Goal: Transaction & Acquisition: Purchase product/service

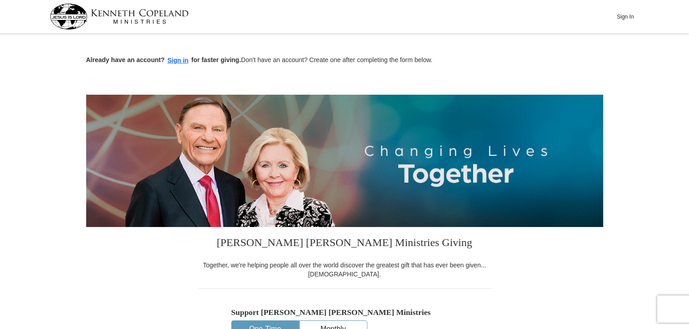
click at [628, 17] on button "Sign In" at bounding box center [625, 17] width 27 height 14
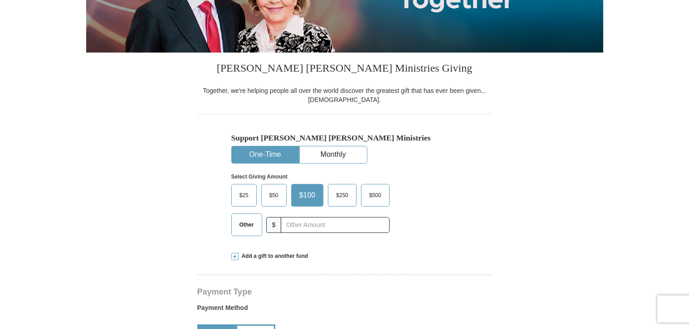
select select "FL"
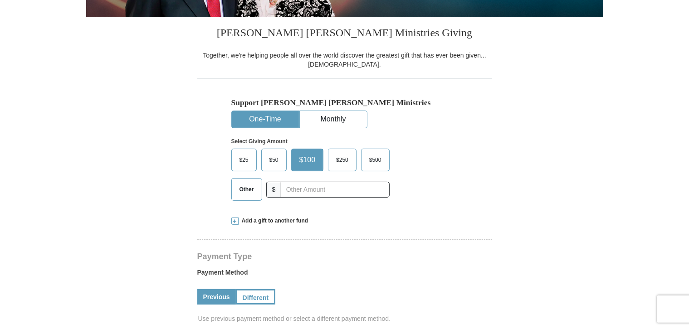
scroll to position [183, 0]
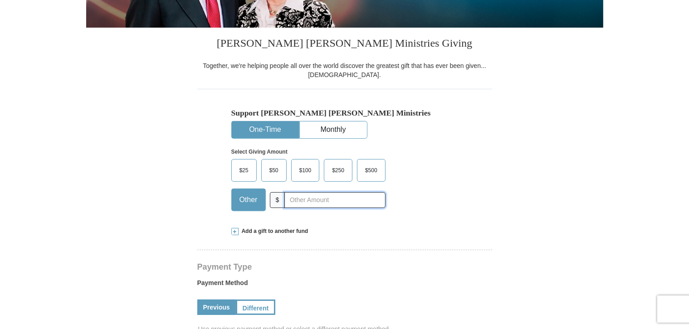
click at [300, 200] on input "text" at bounding box center [334, 200] width 101 height 16
click at [375, 167] on span "$500" at bounding box center [371, 171] width 21 height 14
click at [372, 173] on span "$500" at bounding box center [371, 171] width 21 height 14
click at [0, 0] on input "$500" at bounding box center [0, 0] width 0 height 0
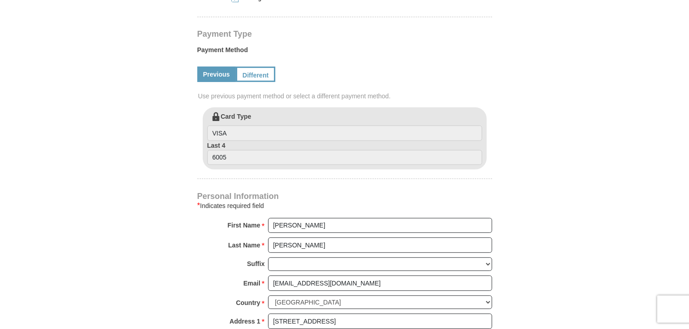
scroll to position [335, 0]
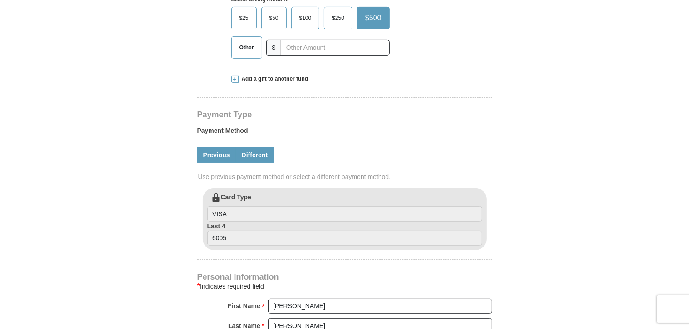
click at [249, 157] on link "Different" at bounding box center [255, 154] width 38 height 15
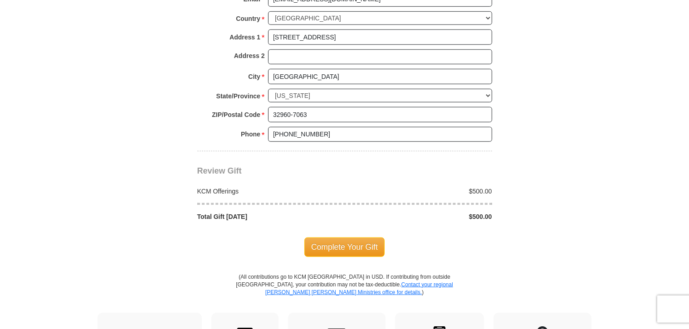
scroll to position [792, 0]
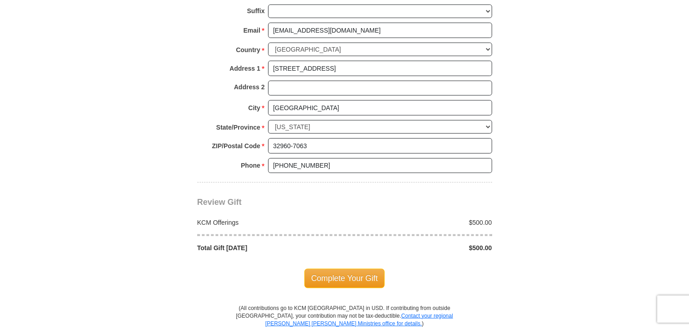
scroll to position [762, 0]
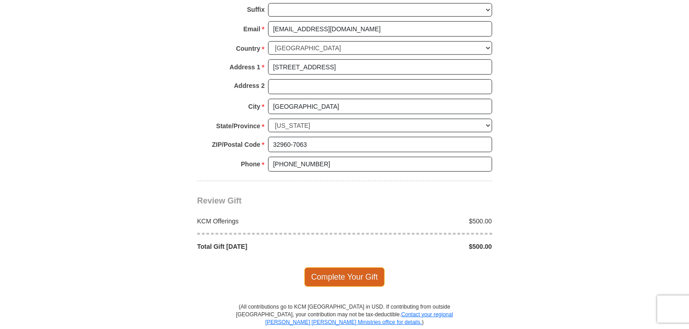
click at [367, 268] on span "Complete Your Gift" at bounding box center [344, 277] width 80 height 19
